Goal: Information Seeking & Learning: Learn about a topic

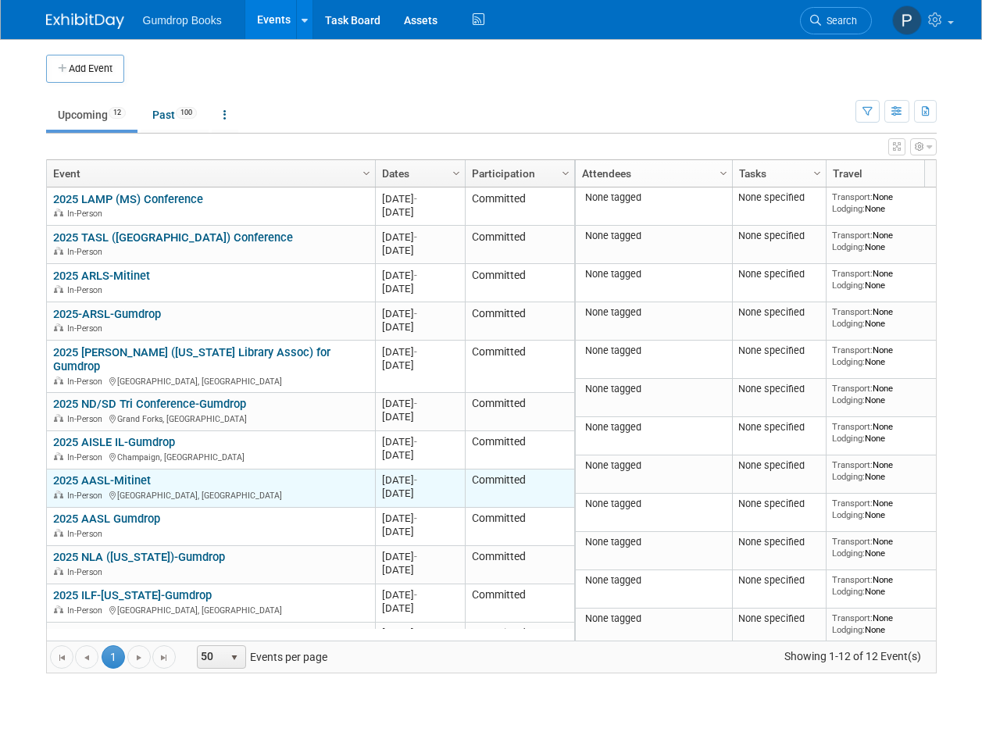
click at [213, 488] on div "In-Person [GEOGRAPHIC_DATA], [GEOGRAPHIC_DATA]" at bounding box center [210, 494] width 315 height 13
click at [103, 473] on link "2025 AASL-Mitinet" at bounding box center [102, 480] width 98 height 14
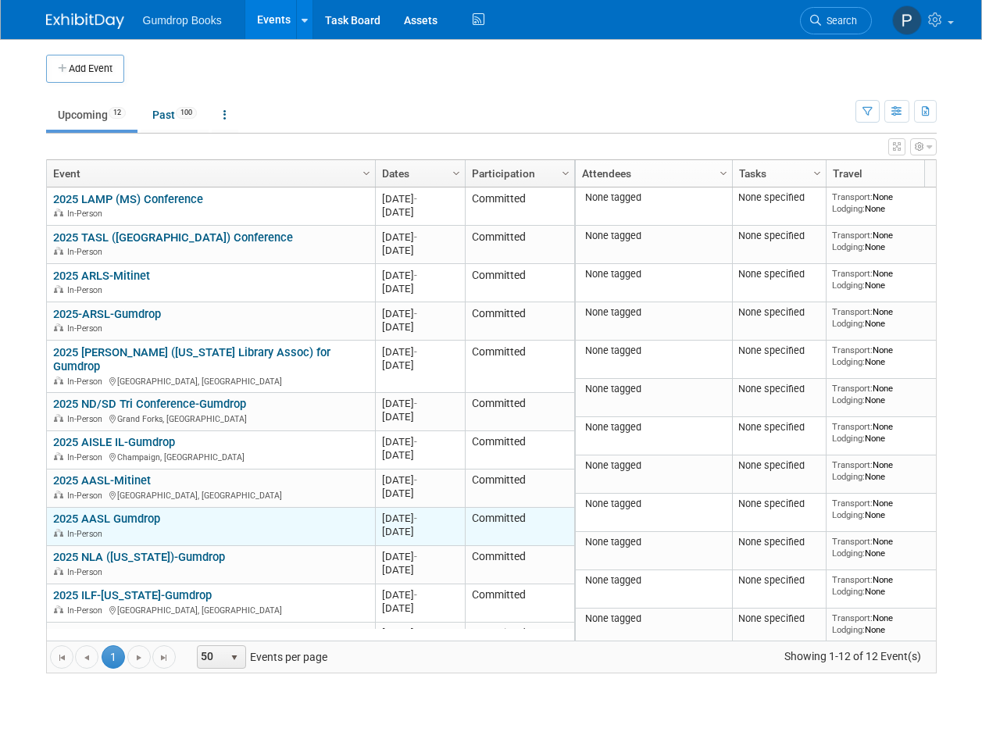
click at [164, 512] on div "2025 AASL Gumdrop In-Person" at bounding box center [210, 525] width 315 height 27
click at [116, 512] on link "2025 AASL Gumdrop" at bounding box center [106, 519] width 107 height 14
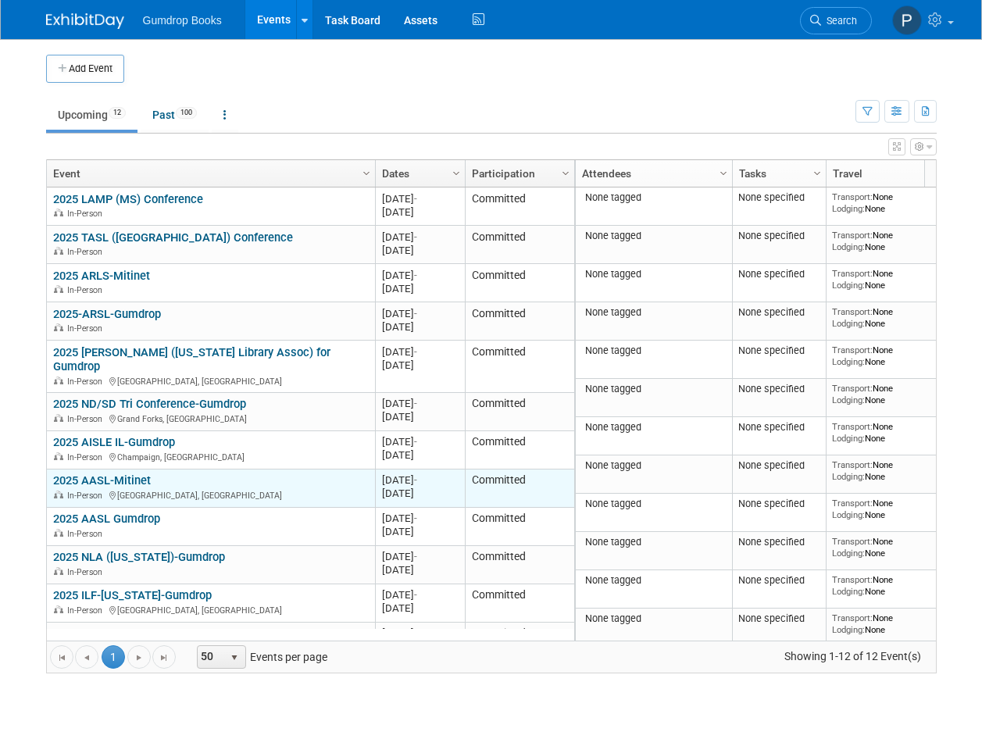
click at [130, 473] on link "2025 AASL-Mitinet" at bounding box center [102, 480] width 98 height 14
